Goal: Transaction & Acquisition: Purchase product/service

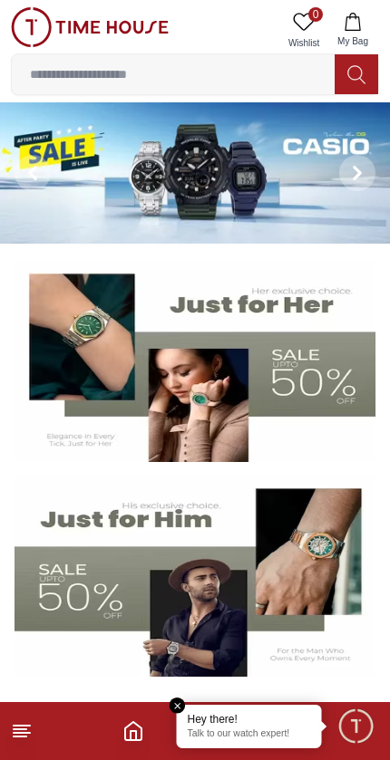
click at [270, 213] on img at bounding box center [195, 172] width 390 height 141
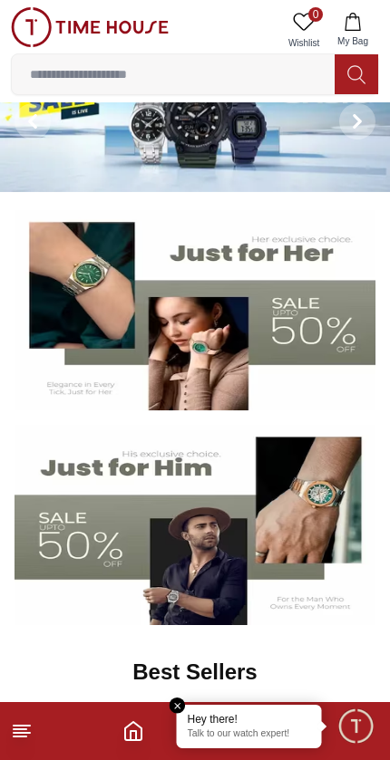
scroll to position [107, 0]
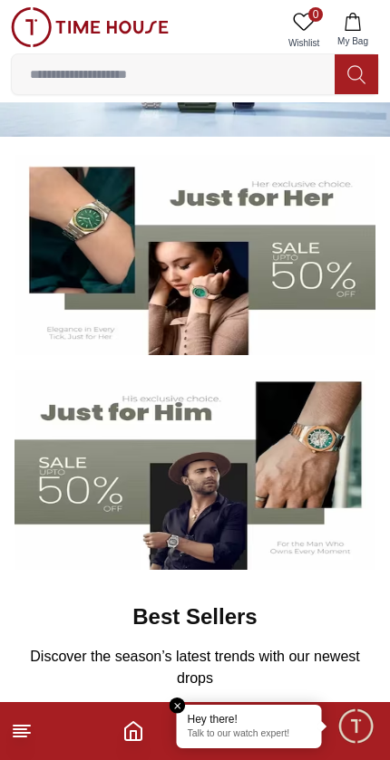
click at [298, 436] on img at bounding box center [194, 470] width 361 height 200
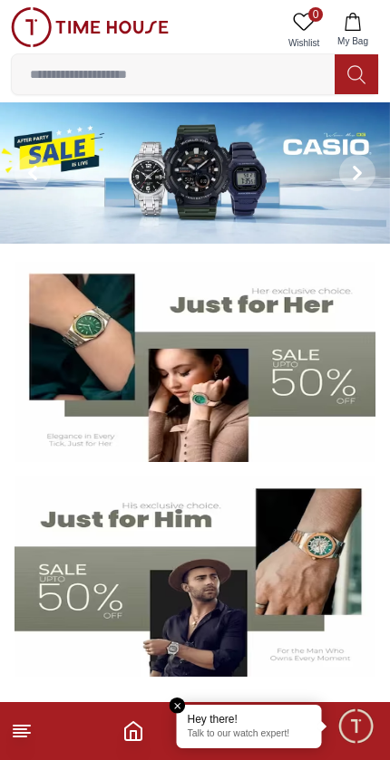
click at [22, 729] on line at bounding box center [20, 729] width 13 height 0
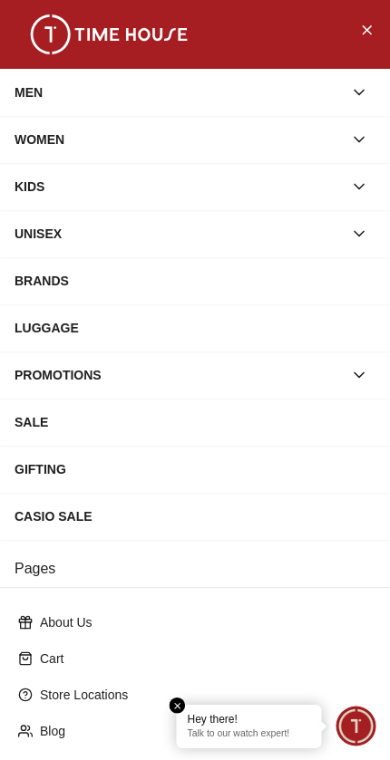
click at [277, 96] on div "MEN" at bounding box center [178, 92] width 328 height 33
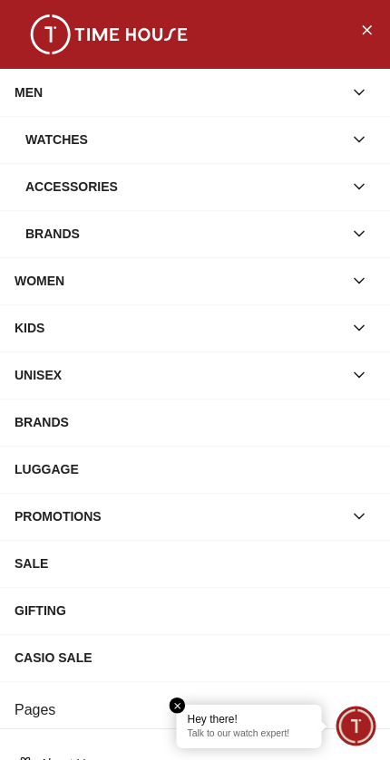
click at [236, 136] on div "Watches" at bounding box center [183, 139] width 317 height 33
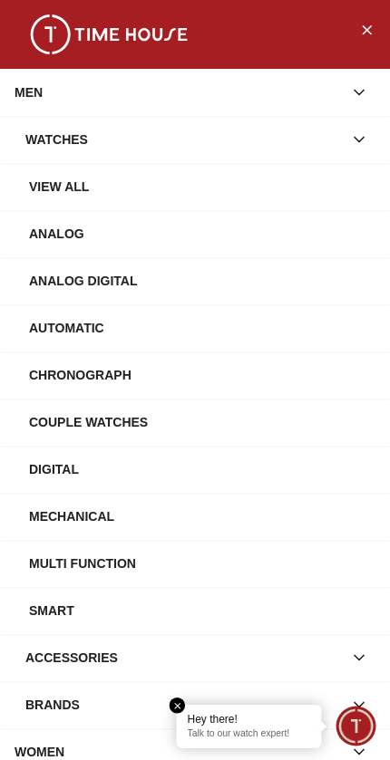
click at [165, 371] on div "Chronograph" at bounding box center [202, 375] width 346 height 33
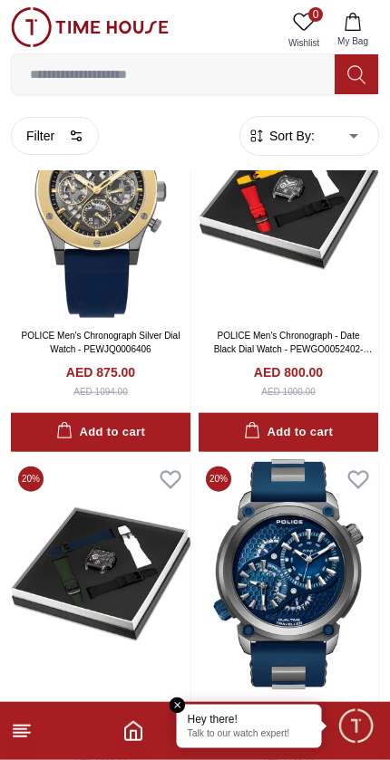
scroll to position [216, 0]
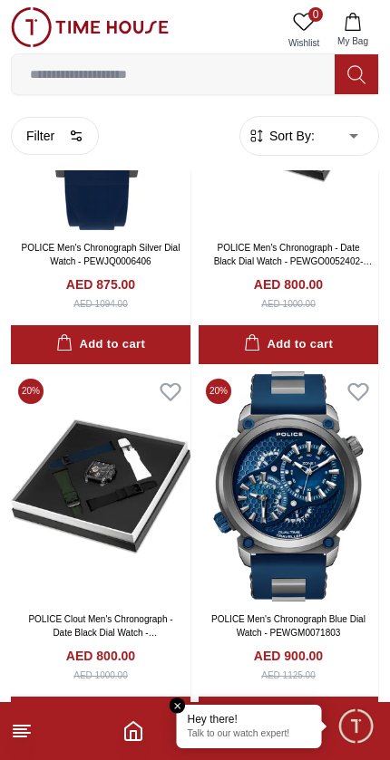
click at [299, 444] on img at bounding box center [287, 486] width 179 height 231
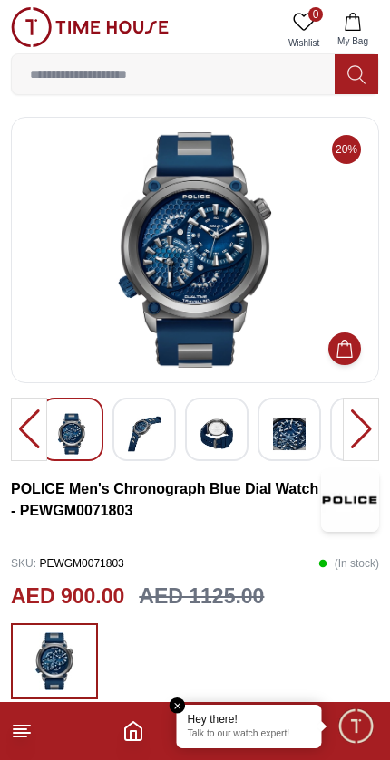
click at [145, 432] on img at bounding box center [144, 434] width 33 height 42
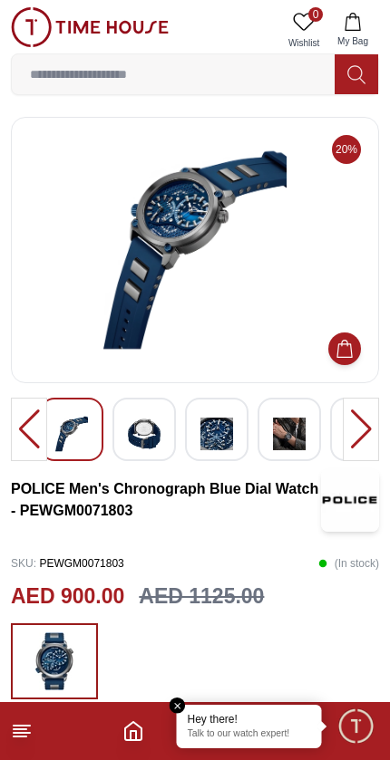
click at [345, 432] on div at bounding box center [360, 429] width 36 height 63
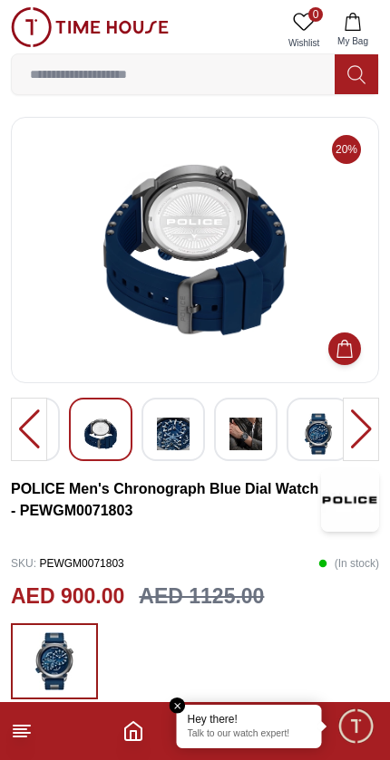
click at [342, 444] on div at bounding box center [360, 429] width 36 height 63
